Goal: Find specific page/section: Find specific page/section

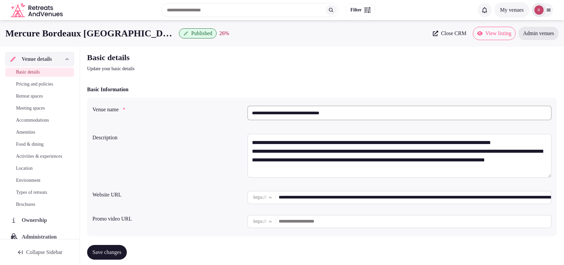
scroll to position [3, 0]
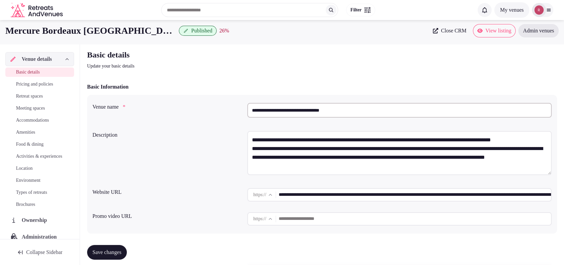
click at [167, 66] on p "Update your basic details" at bounding box center [199, 66] width 224 height 7
